Goal: Information Seeking & Learning: Learn about a topic

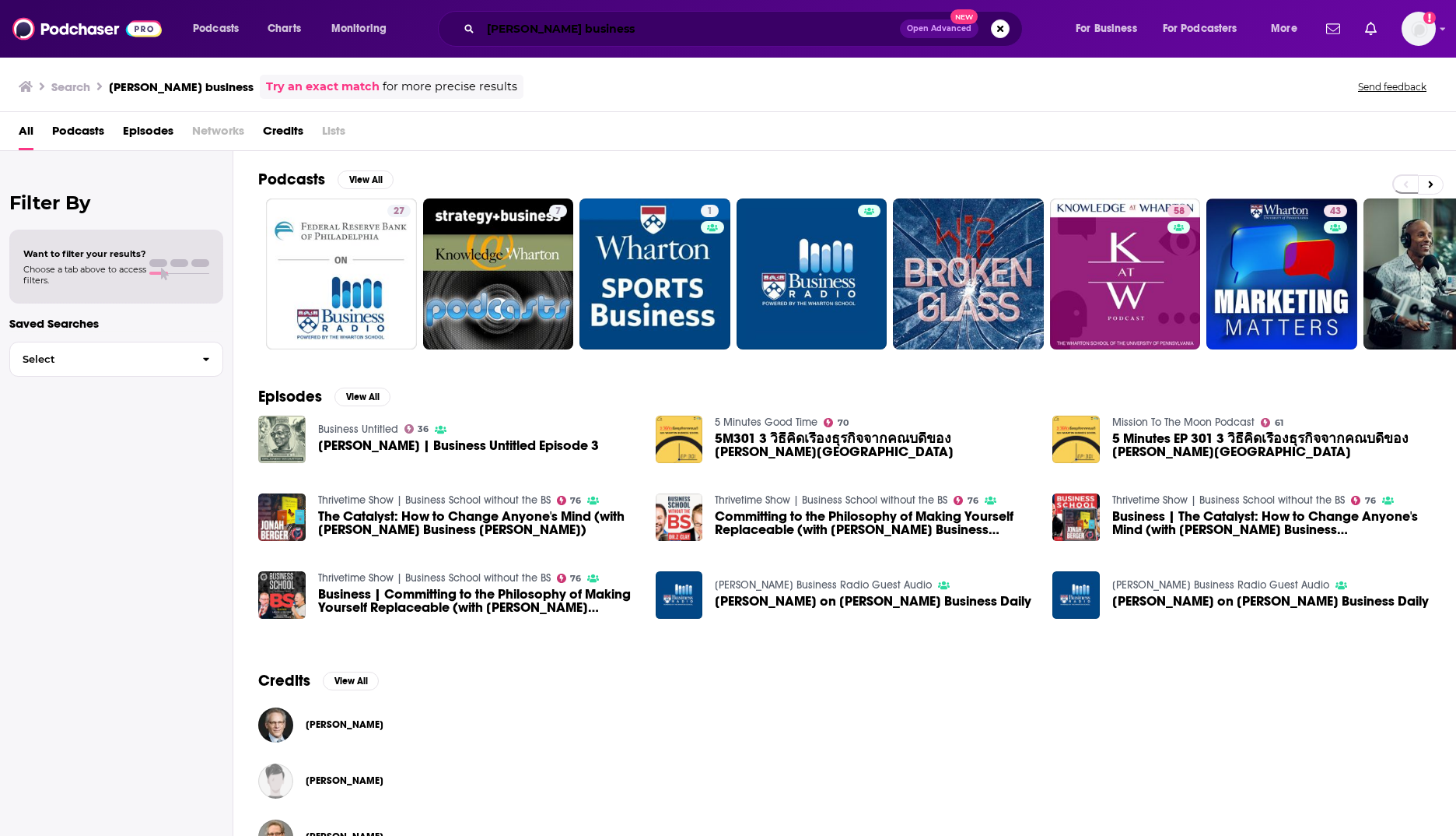
click at [549, 27] on input "[PERSON_NAME] business" at bounding box center [690, 29] width 419 height 25
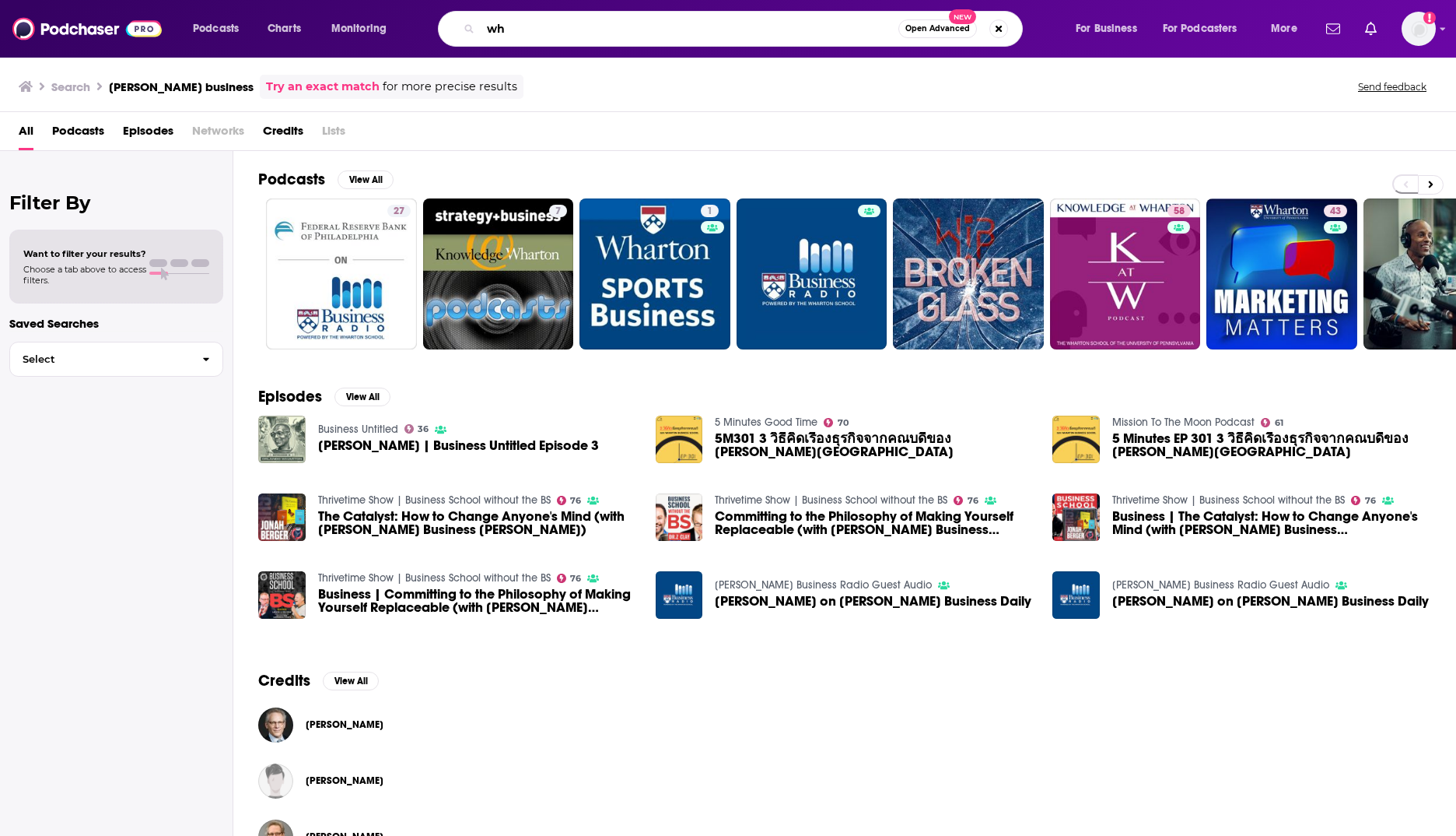
type input "w"
type input "let's appreciate"
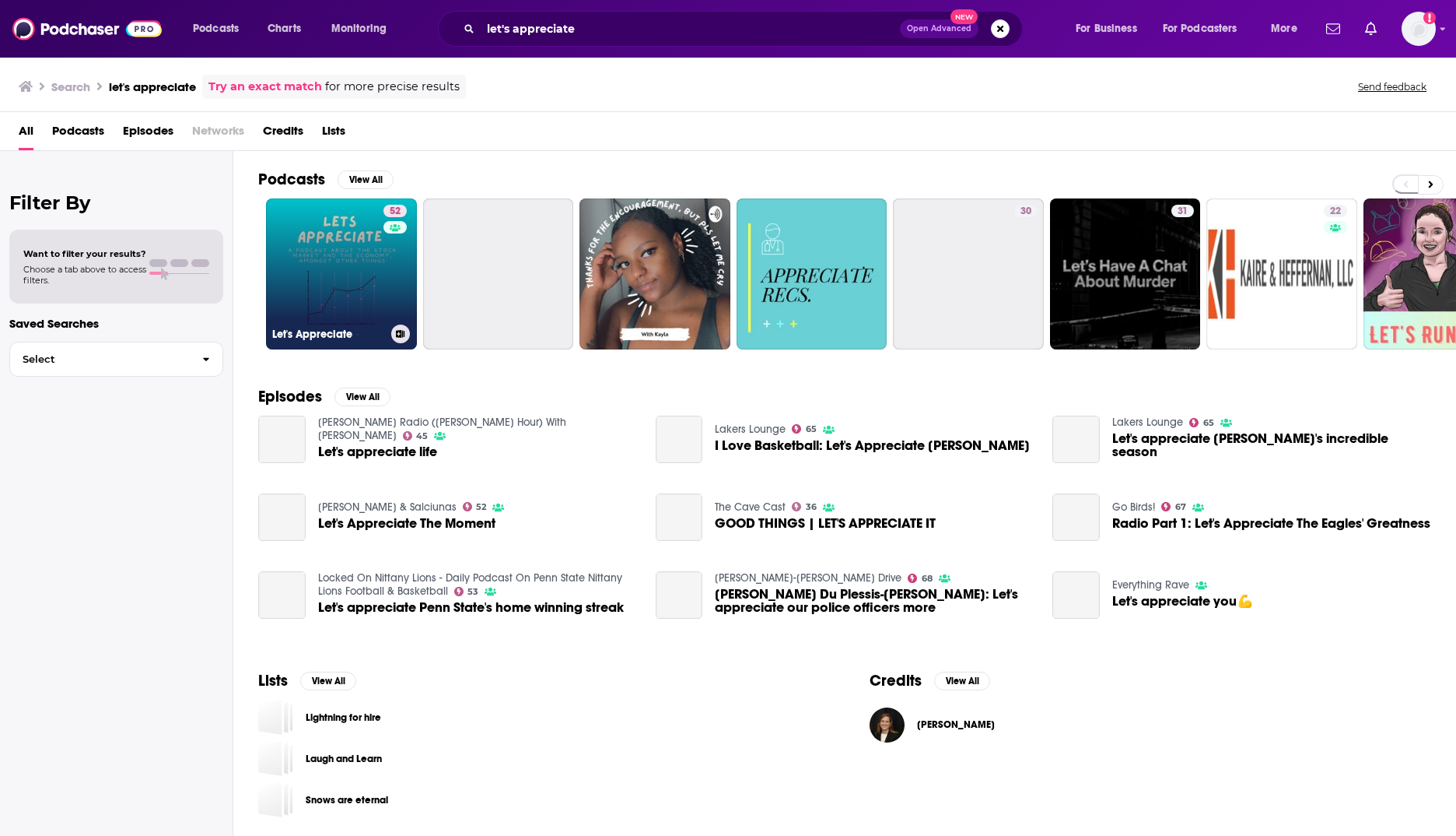
click at [344, 285] on link "52 Let's Appreciate" at bounding box center [341, 273] width 151 height 151
